Goal: Information Seeking & Learning: Learn about a topic

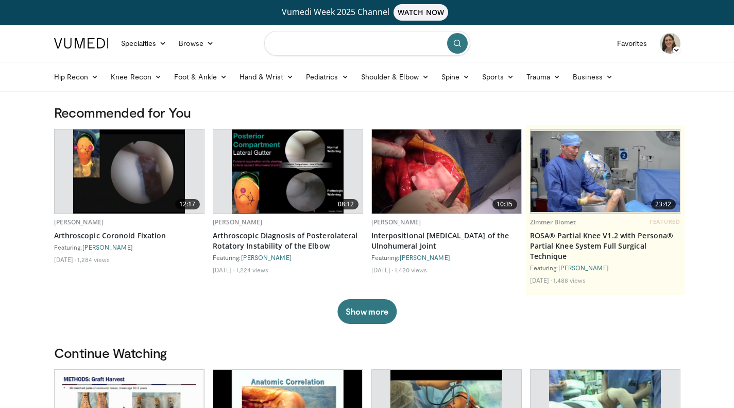
click at [379, 44] on input "Search topics, interventions" at bounding box center [367, 43] width 206 height 25
type input "**********"
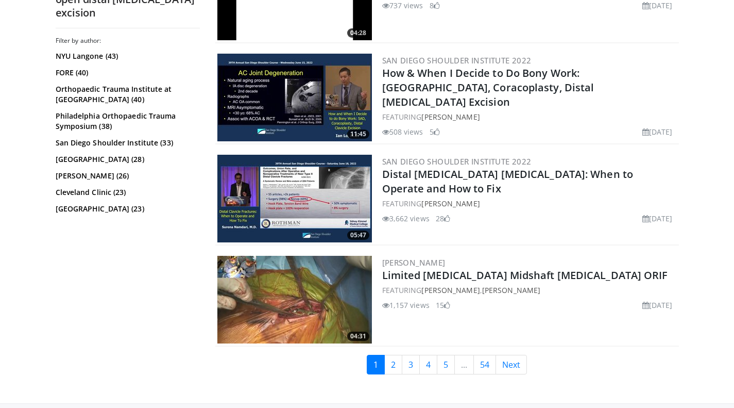
scroll to position [2436, 0]
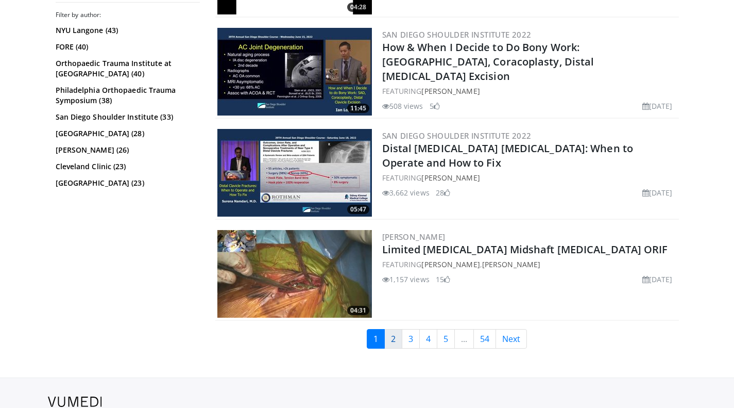
click at [393, 336] on link "2" at bounding box center [393, 339] width 18 height 20
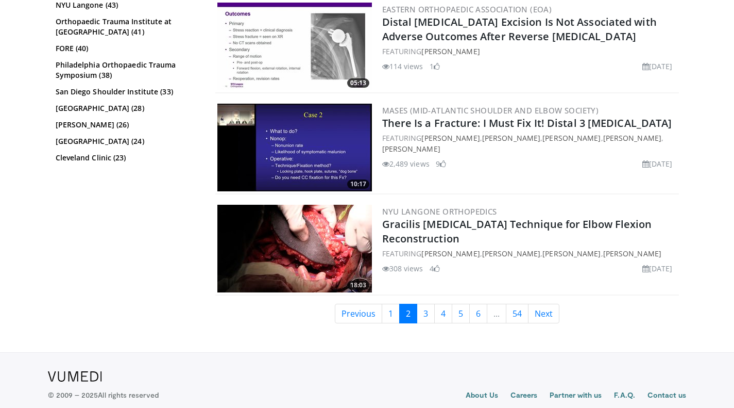
scroll to position [2462, 0]
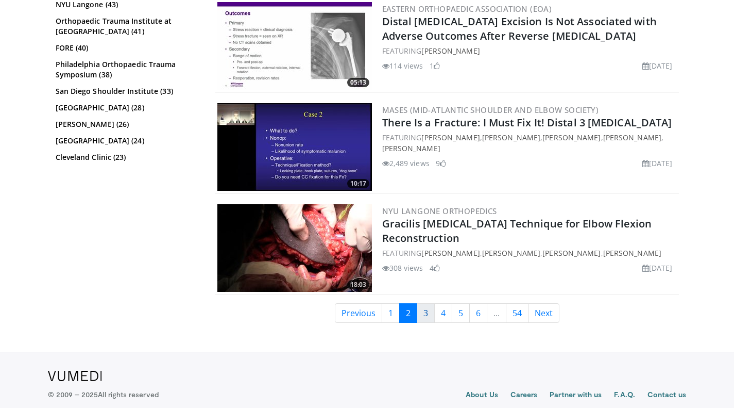
click at [421, 309] on link "3" at bounding box center [426, 313] width 18 height 20
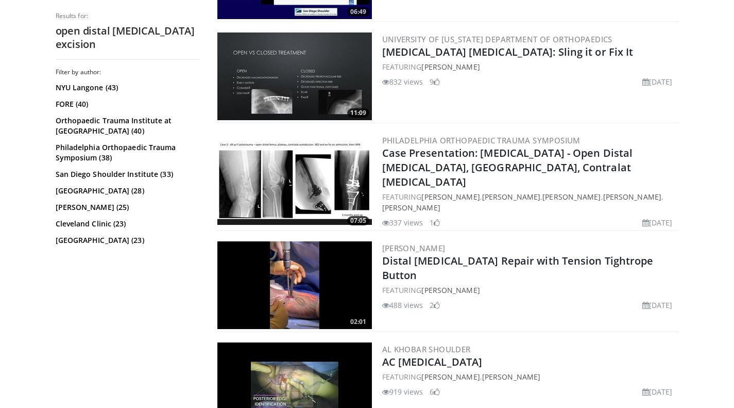
scroll to position [1119, 0]
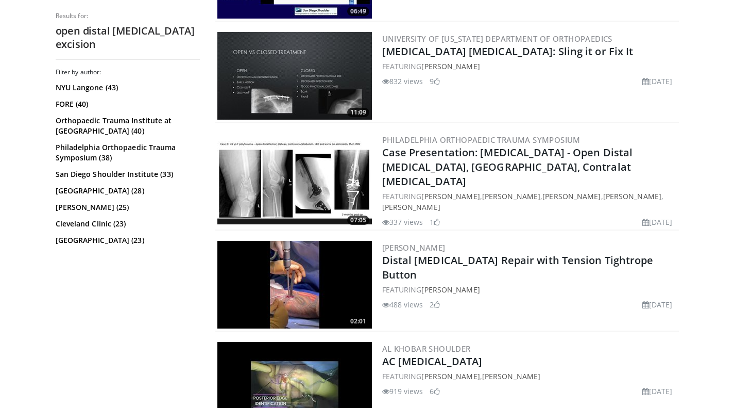
click at [301, 274] on img at bounding box center [294, 285] width 155 height 88
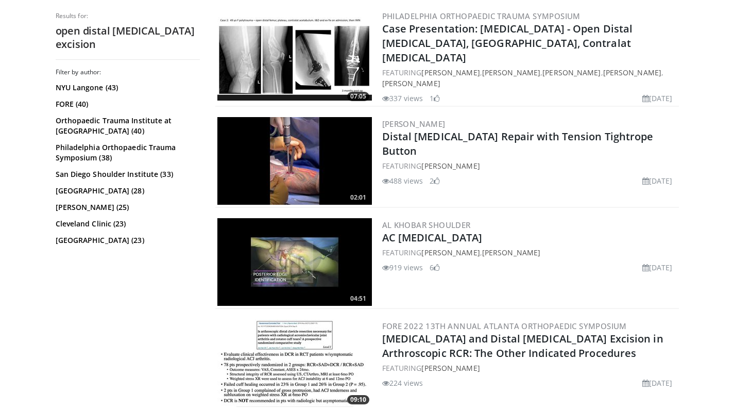
scroll to position [1158, 0]
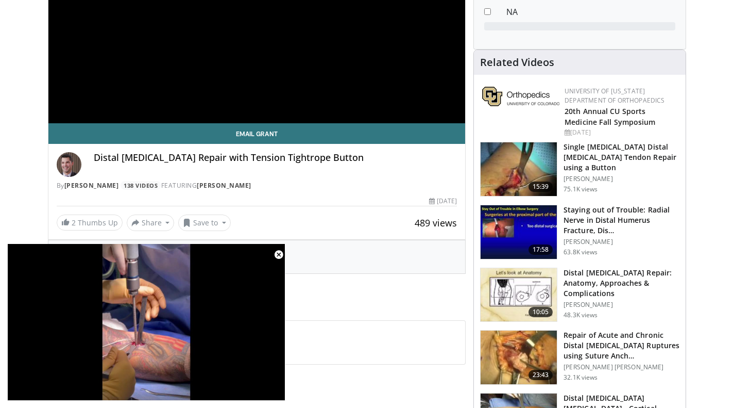
scroll to position [216, 0]
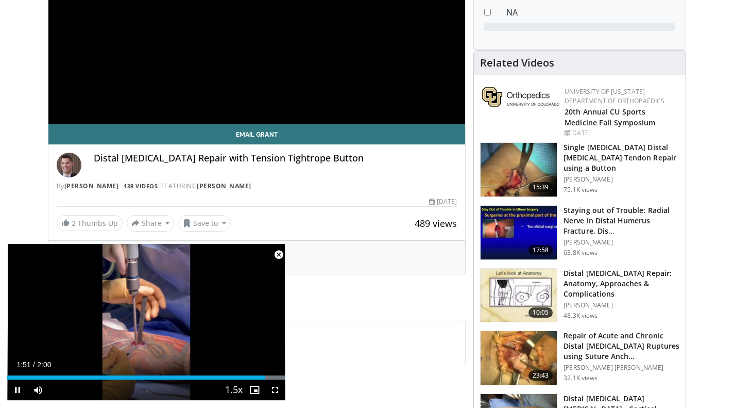
click at [279, 256] on span "Video Player" at bounding box center [278, 254] width 21 height 21
